Goal: Entertainment & Leisure: Browse casually

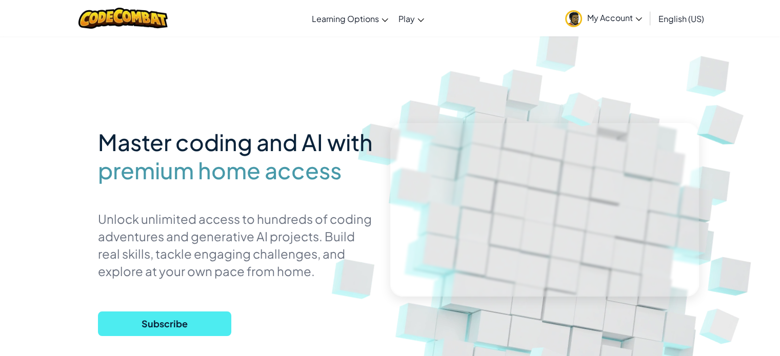
click at [588, 24] on link "My Account" at bounding box center [603, 18] width 87 height 32
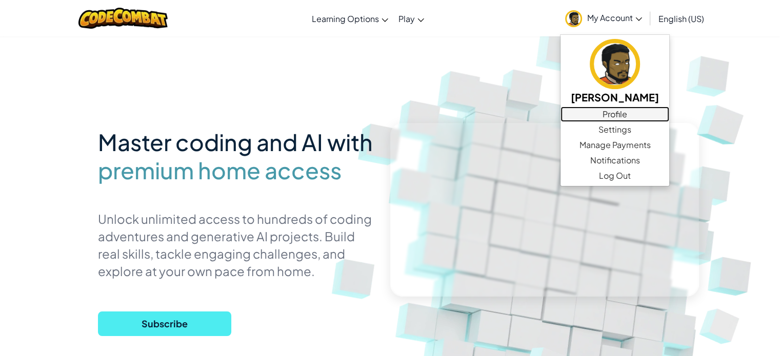
click at [601, 110] on link "Profile" at bounding box center [614, 114] width 109 height 15
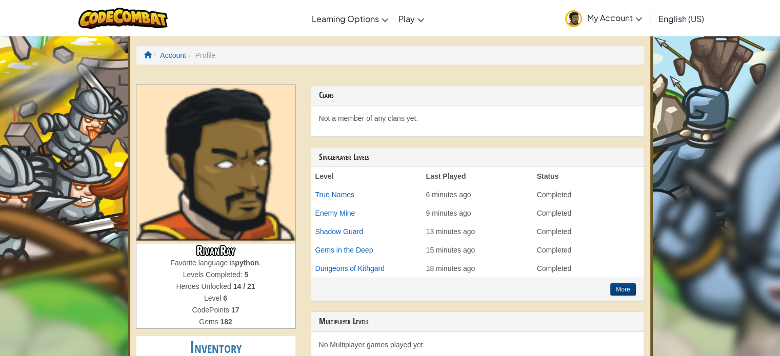
click at [615, 12] on link "My Account" at bounding box center [603, 18] width 87 height 32
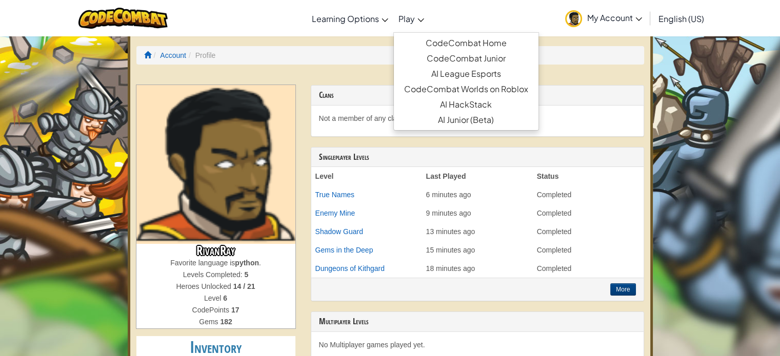
click at [404, 14] on span "Play" at bounding box center [406, 18] width 16 height 11
click at [448, 46] on link "CodeCombat Home" at bounding box center [466, 42] width 145 height 15
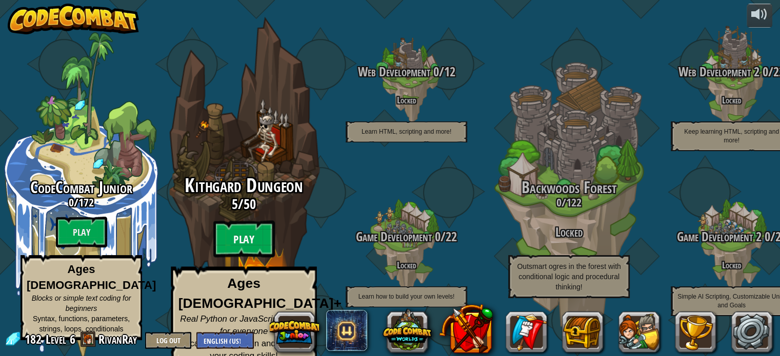
click at [256, 249] on btn "Play" at bounding box center [244, 239] width 62 height 37
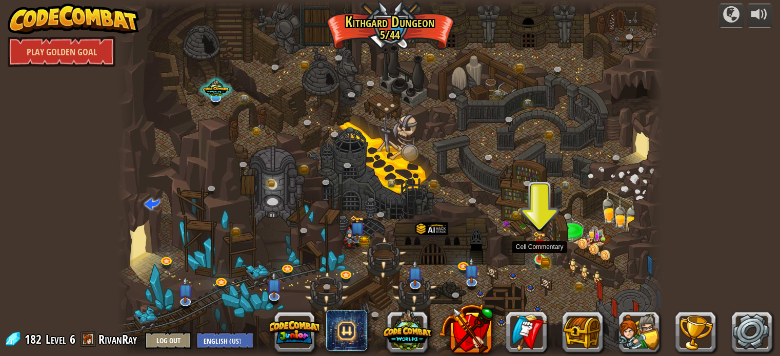
click at [540, 259] on img at bounding box center [539, 245] width 13 height 29
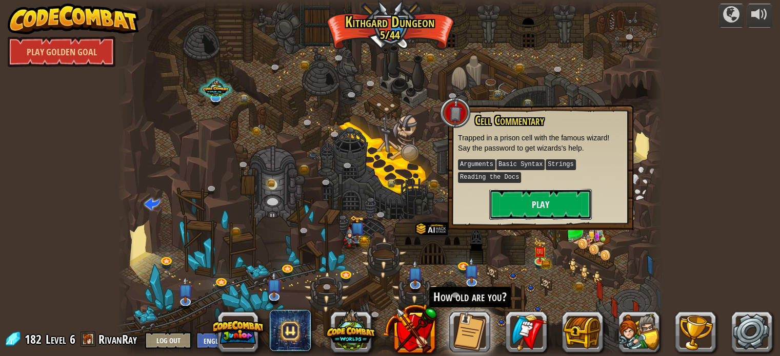
click at [524, 209] on button "Play" at bounding box center [540, 204] width 103 height 31
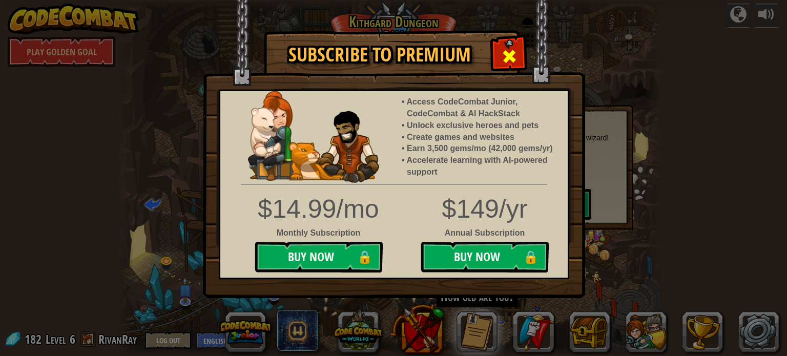
click at [508, 55] on span at bounding box center [509, 56] width 16 height 16
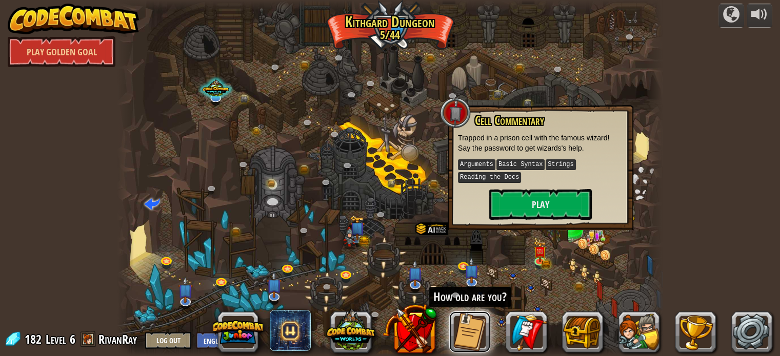
click at [460, 320] on button at bounding box center [469, 332] width 41 height 41
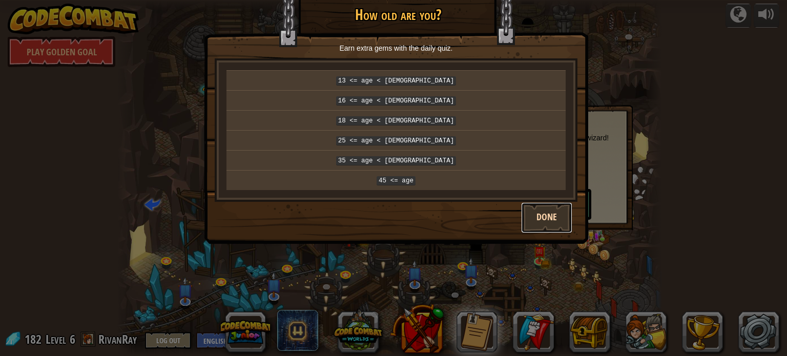
click at [542, 208] on button "Done" at bounding box center [546, 217] width 51 height 31
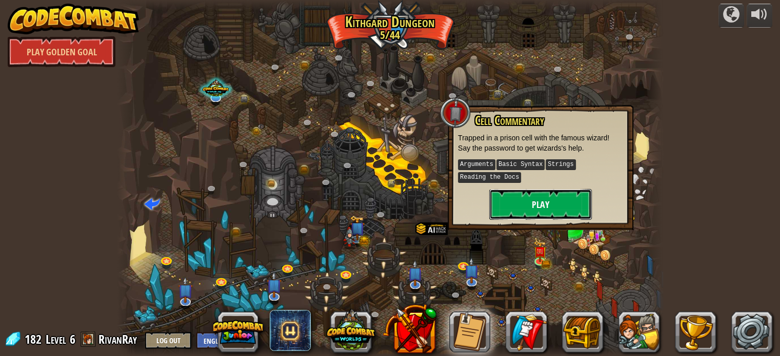
click at [535, 209] on button "Play" at bounding box center [540, 204] width 103 height 31
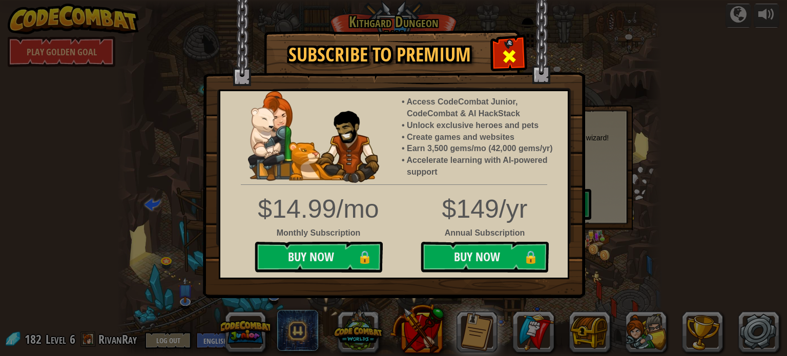
click at [517, 51] on div at bounding box center [509, 55] width 32 height 32
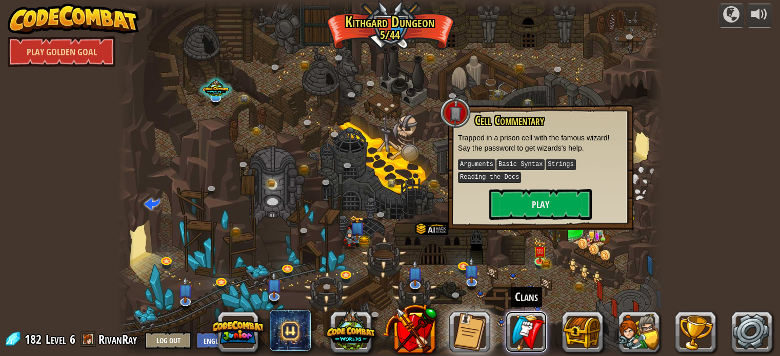
click at [517, 331] on link at bounding box center [525, 332] width 41 height 41
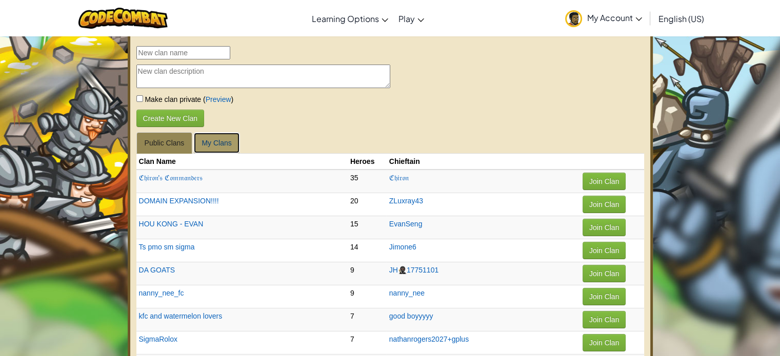
click at [227, 141] on link "My Clans" at bounding box center [216, 143] width 46 height 22
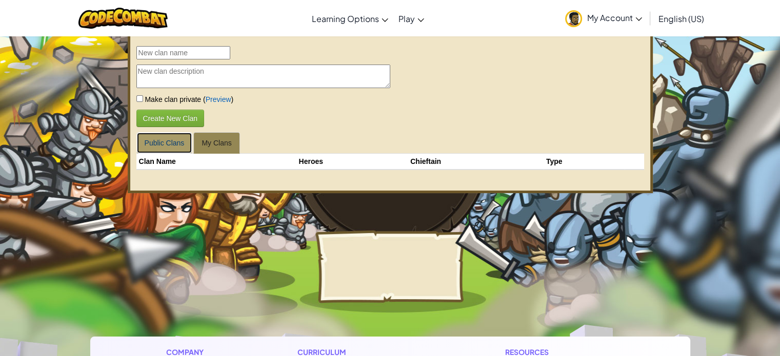
click at [167, 140] on link "Public Clans" at bounding box center [164, 143] width 56 height 22
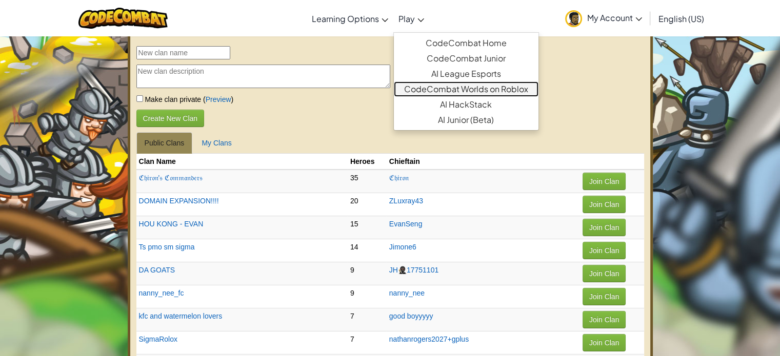
click at [498, 87] on link "CodeCombat Worlds on Roblox" at bounding box center [466, 88] width 145 height 15
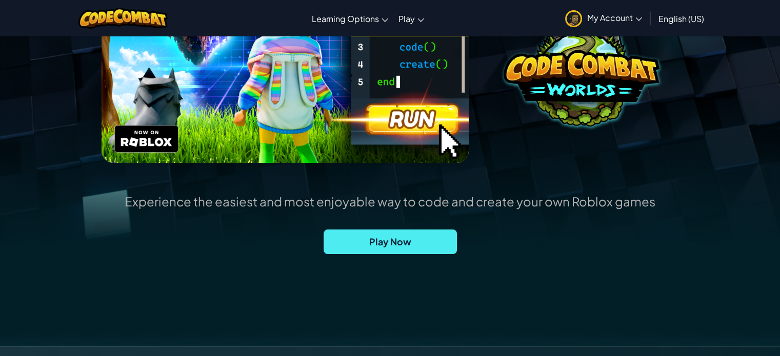
scroll to position [181, 0]
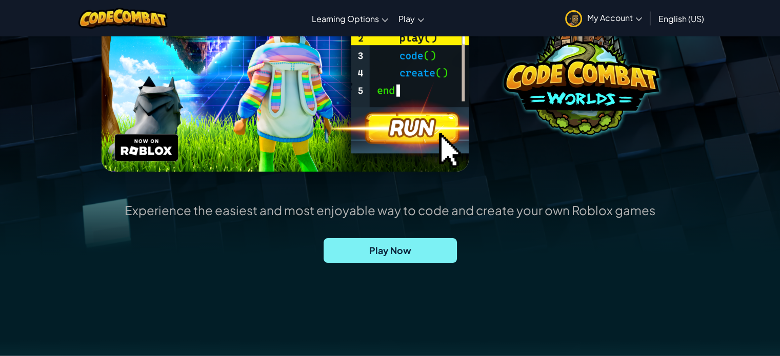
click at [418, 242] on span "Play Now" at bounding box center [389, 250] width 133 height 25
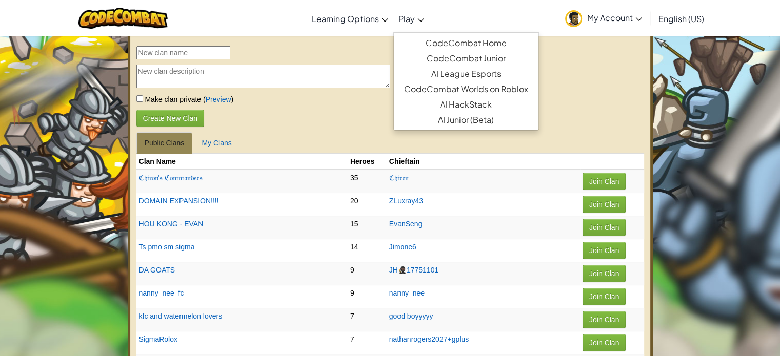
click at [407, 26] on link "Play" at bounding box center [411, 19] width 36 height 28
click at [474, 45] on link "CodeCombat Home" at bounding box center [466, 42] width 145 height 15
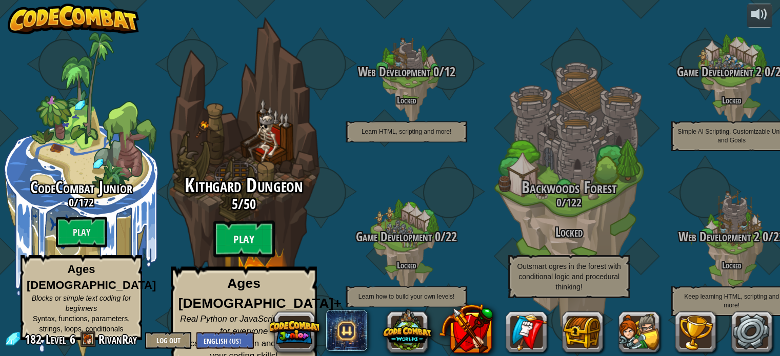
click at [260, 237] on btn "Play" at bounding box center [244, 239] width 62 height 37
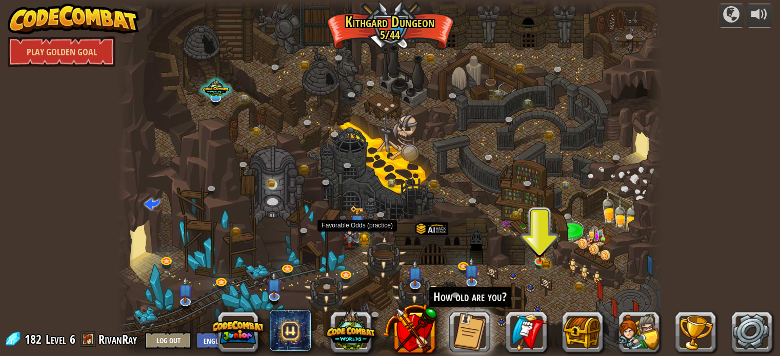
click at [361, 232] on img at bounding box center [357, 222] width 15 height 33
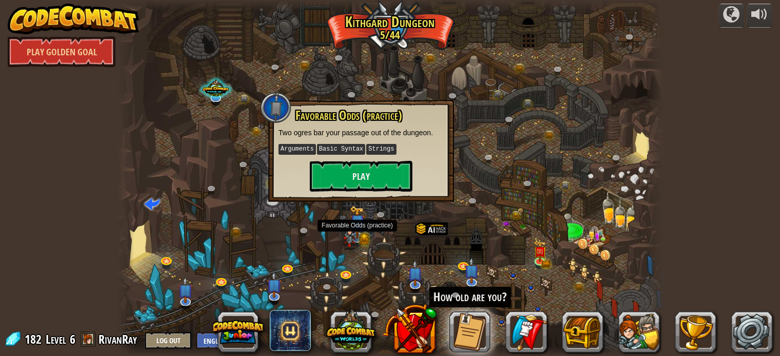
click at [359, 225] on img at bounding box center [357, 222] width 15 height 33
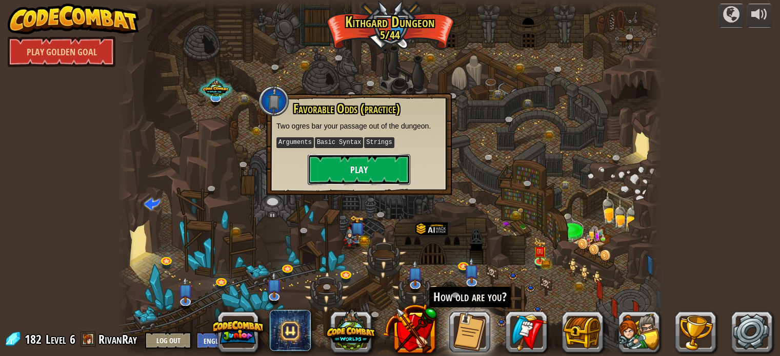
click at [357, 173] on button "Play" at bounding box center [359, 169] width 103 height 31
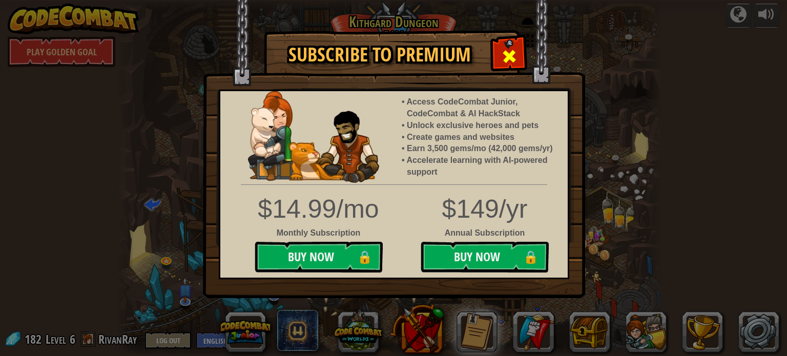
click at [510, 53] on span at bounding box center [509, 56] width 16 height 16
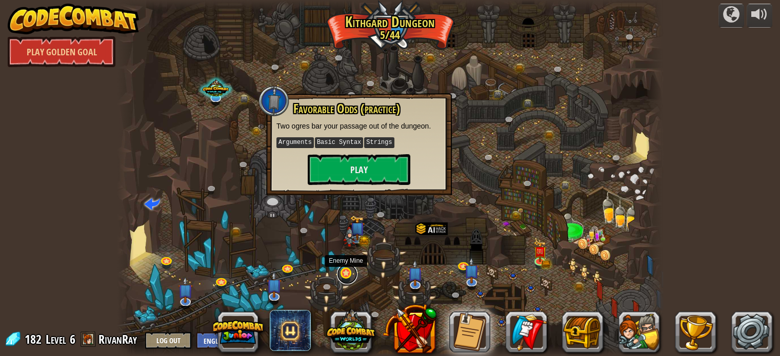
click at [345, 272] on link at bounding box center [347, 274] width 21 height 21
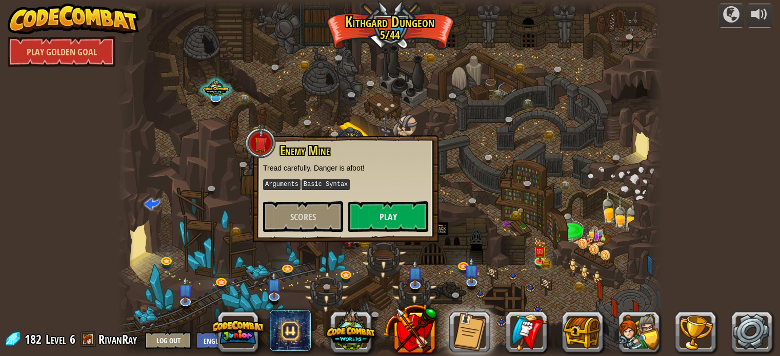
click at [403, 281] on div at bounding box center [389, 178] width 545 height 356
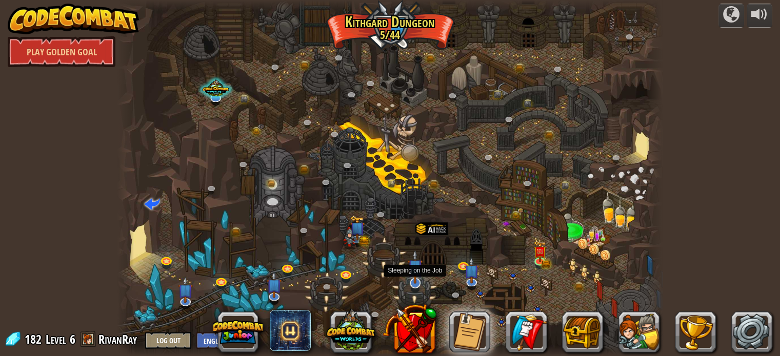
click at [416, 281] on img at bounding box center [414, 267] width 15 height 34
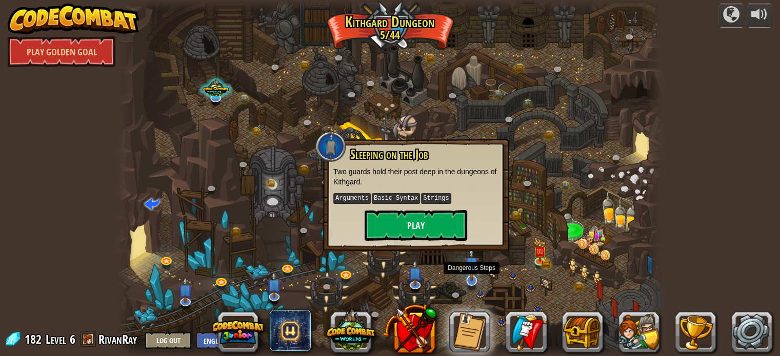
click at [470, 272] on img at bounding box center [471, 264] width 15 height 34
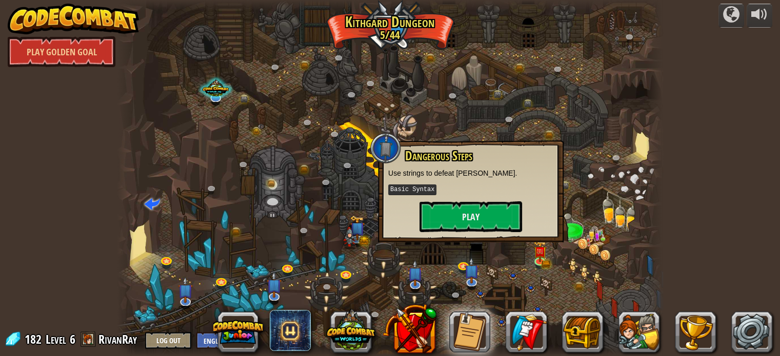
click at [604, 251] on div at bounding box center [389, 178] width 545 height 356
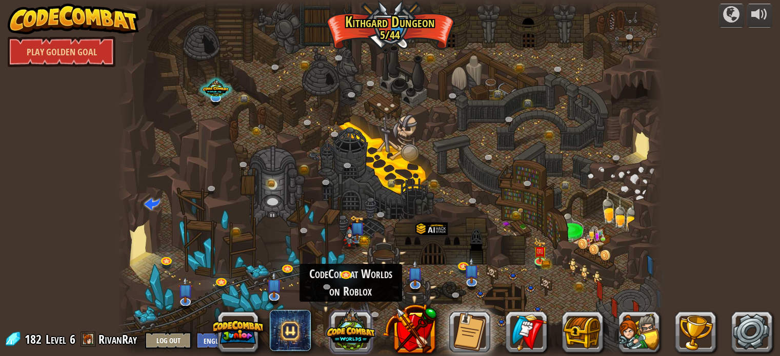
click at [365, 335] on button at bounding box center [350, 329] width 49 height 49
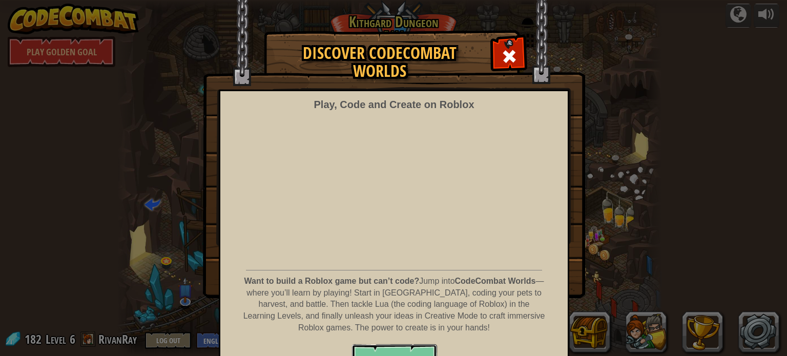
click at [393, 350] on button "PLAY NOW!" at bounding box center [395, 359] width 86 height 31
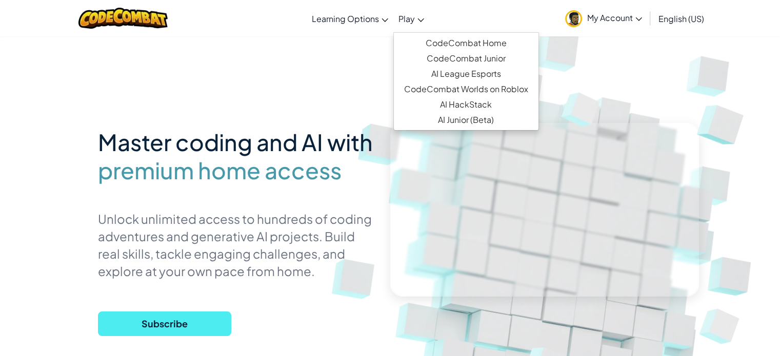
click at [415, 12] on link "Play" at bounding box center [411, 19] width 36 height 28
click at [468, 45] on link "CodeCombat Home" at bounding box center [466, 42] width 145 height 15
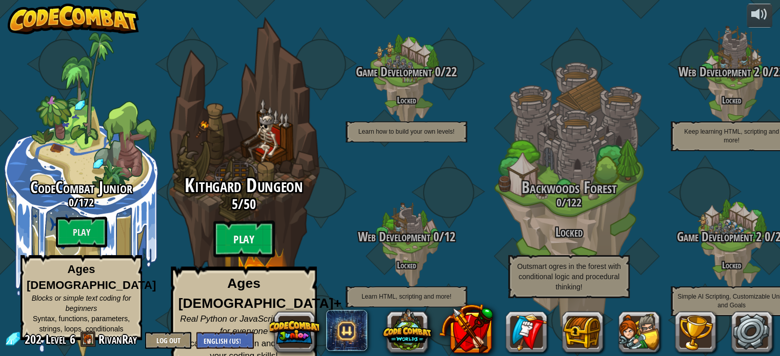
click at [250, 229] on btn "Play" at bounding box center [244, 239] width 62 height 37
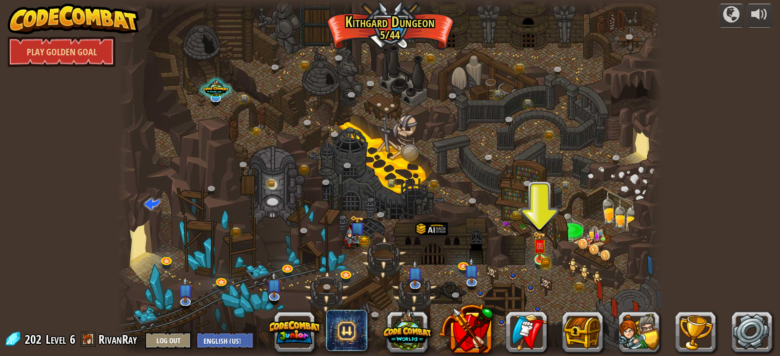
click at [541, 257] on img at bounding box center [539, 245] width 13 height 29
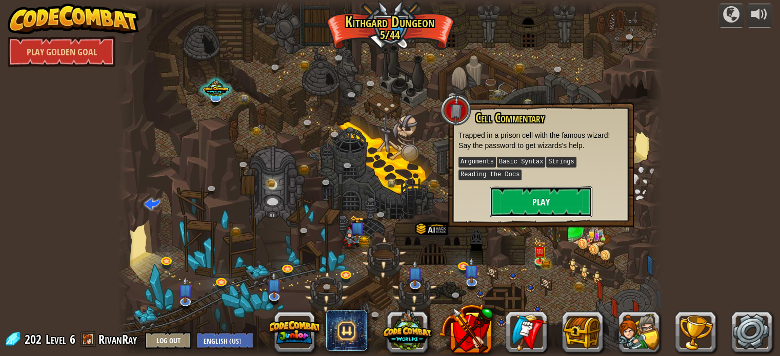
click at [518, 200] on button "Play" at bounding box center [540, 202] width 103 height 31
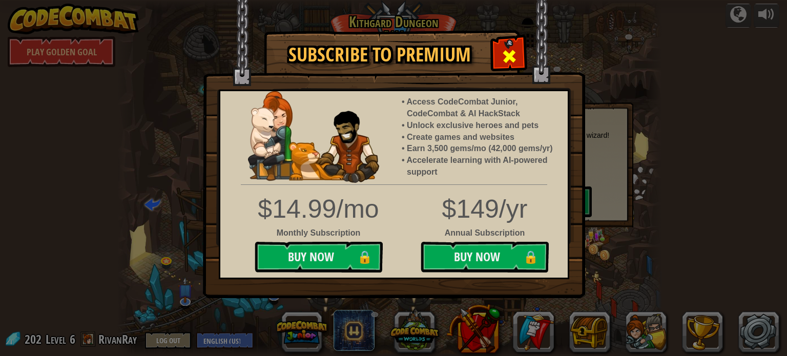
click at [503, 55] on span at bounding box center [509, 56] width 16 height 16
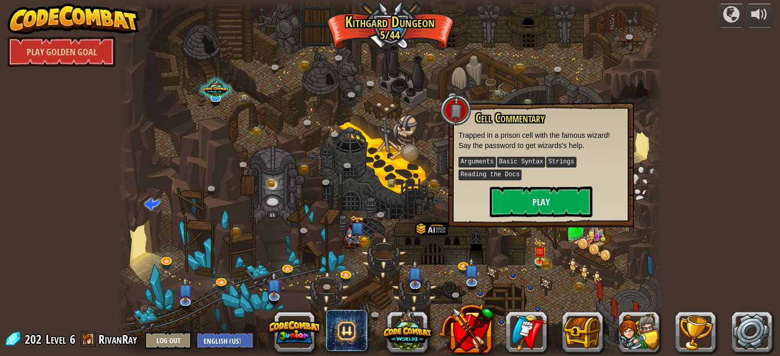
click at [570, 265] on div at bounding box center [389, 178] width 545 height 356
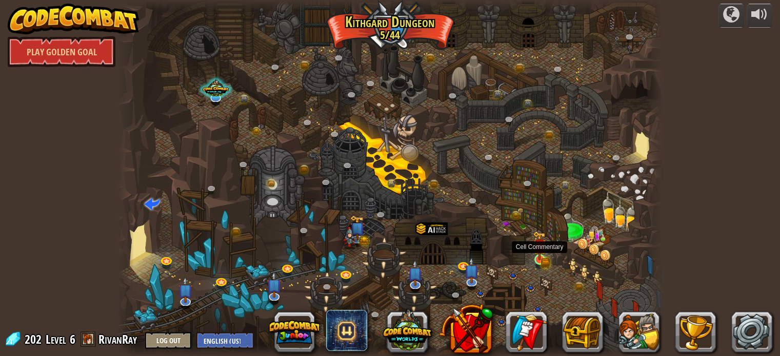
click at [543, 260] on img at bounding box center [539, 245] width 13 height 29
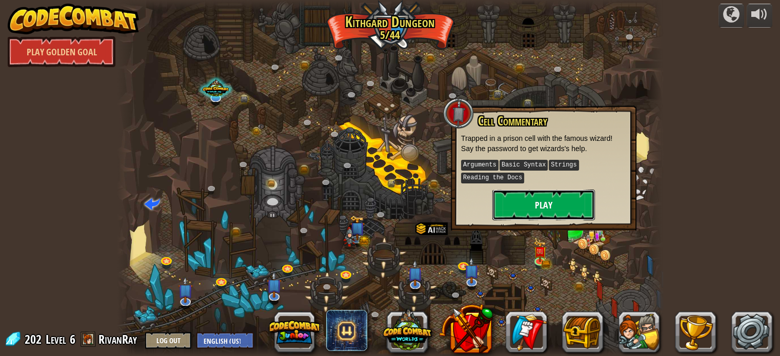
click at [525, 209] on button "Play" at bounding box center [543, 205] width 103 height 31
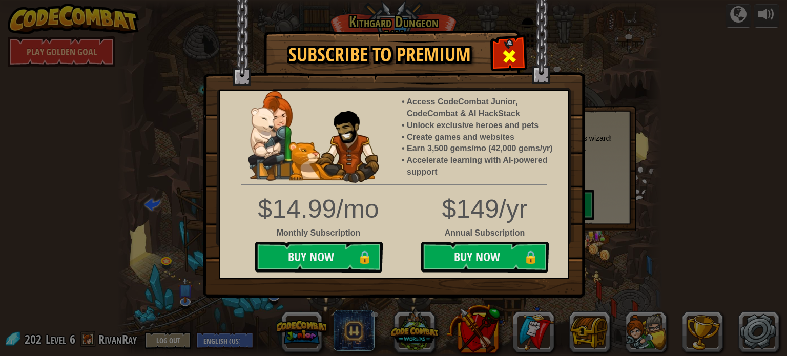
click at [507, 48] on span at bounding box center [509, 56] width 16 height 16
